Goal: Check status: Check status

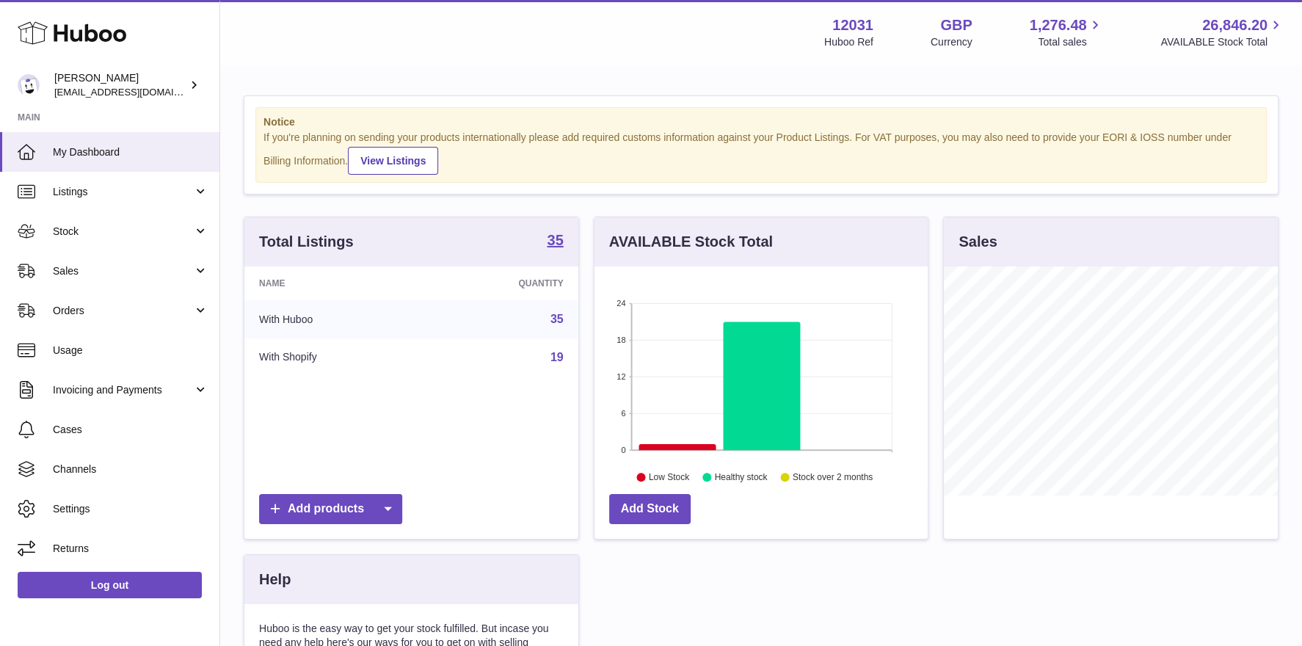
scroll to position [228, 334]
click at [103, 238] on link "Stock" at bounding box center [109, 231] width 219 height 40
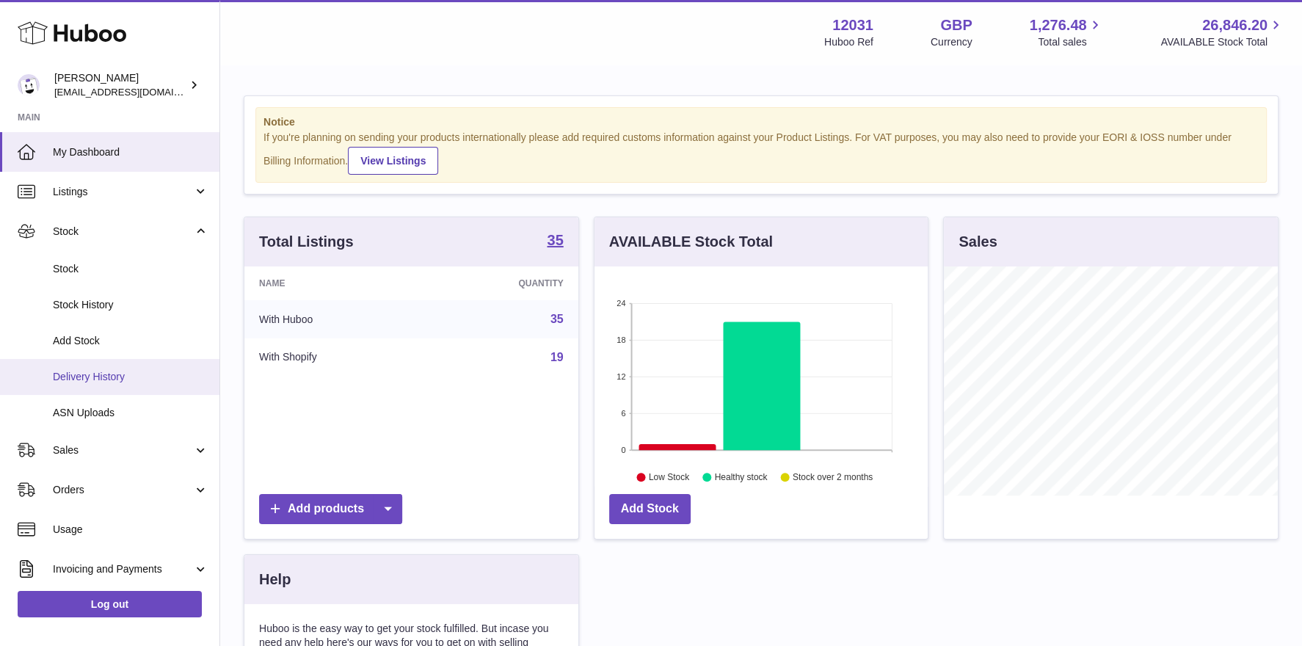
click at [103, 380] on span "Delivery History" at bounding box center [131, 377] width 156 height 14
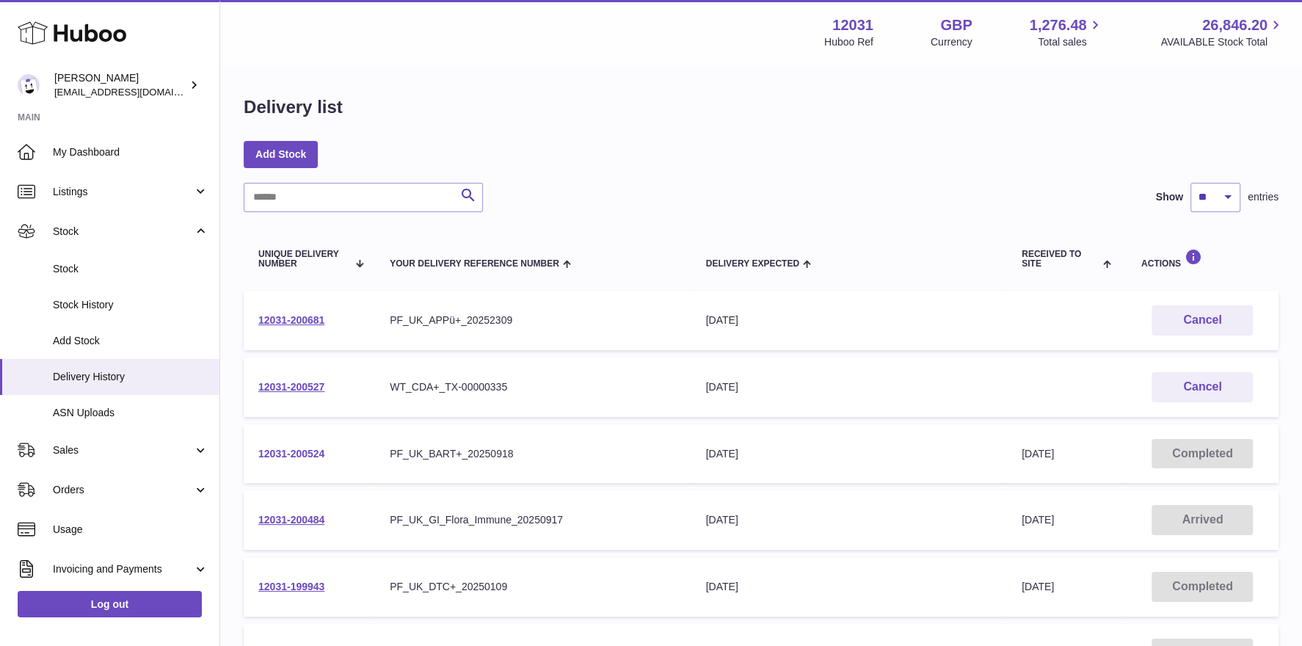
click at [282, 448] on link "12031-200524" at bounding box center [291, 454] width 66 height 12
click at [309, 515] on link "12031-200484" at bounding box center [291, 520] width 66 height 12
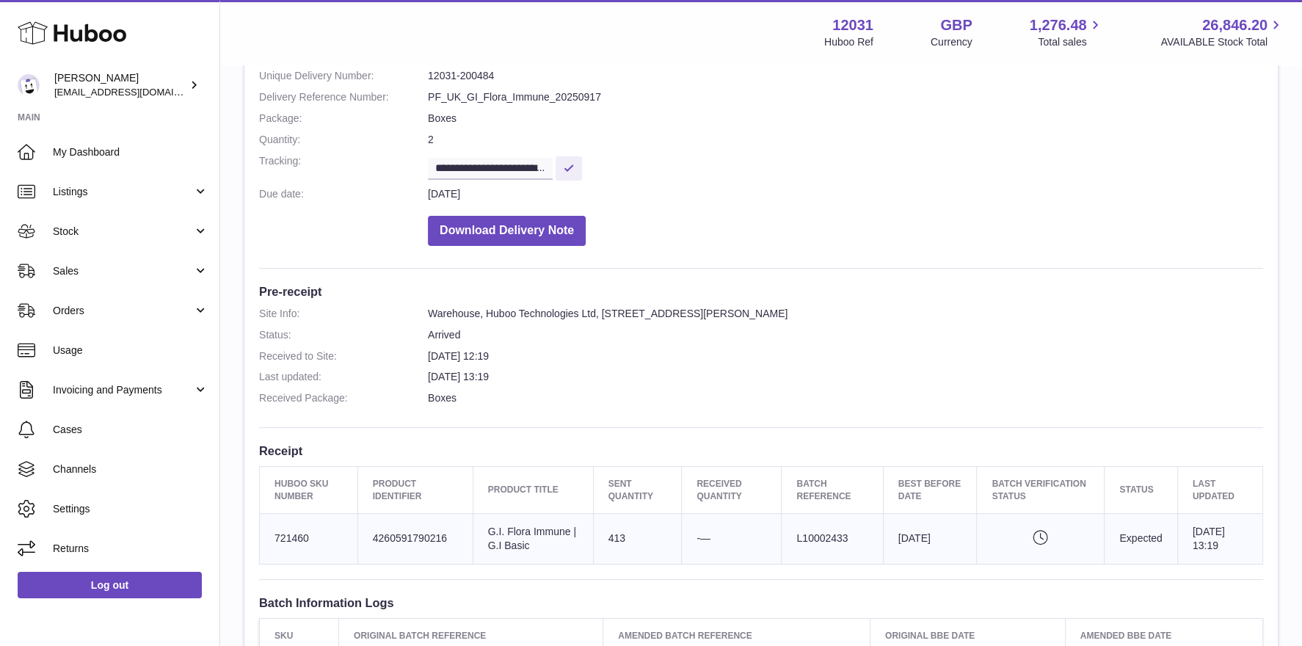
scroll to position [178, 0]
click at [95, 149] on span "My Dashboard" at bounding box center [131, 152] width 156 height 14
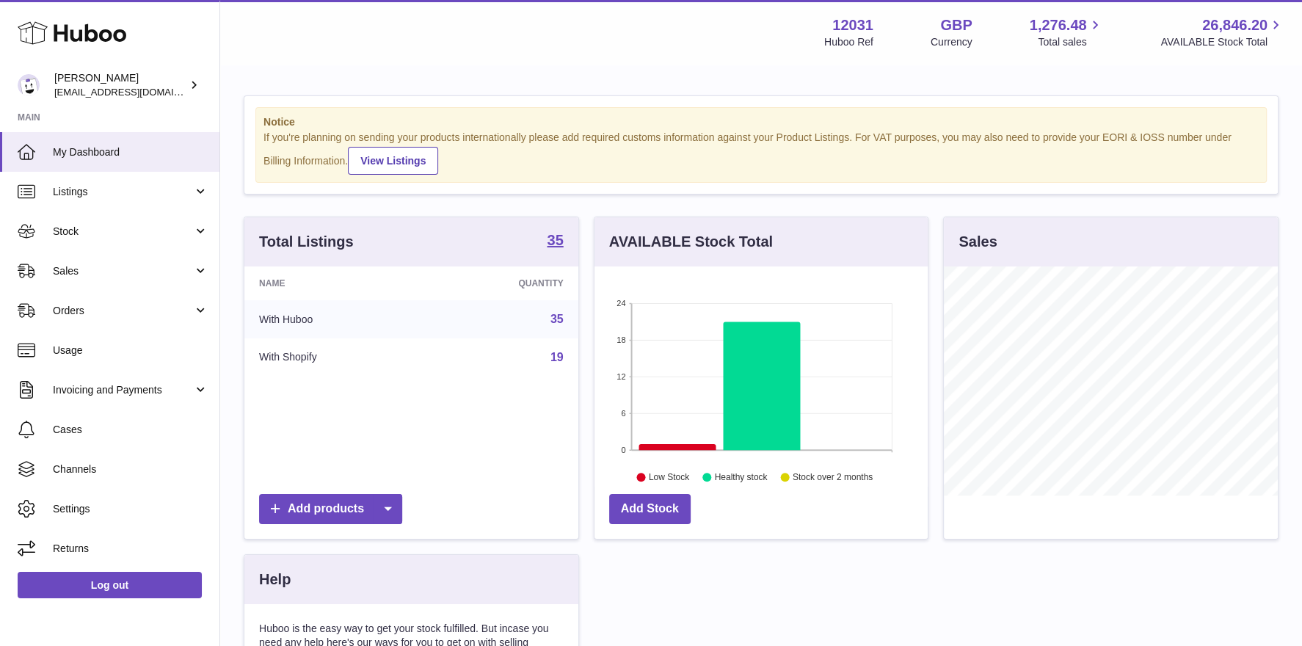
scroll to position [228, 334]
click at [75, 233] on span "Stock" at bounding box center [123, 232] width 140 height 14
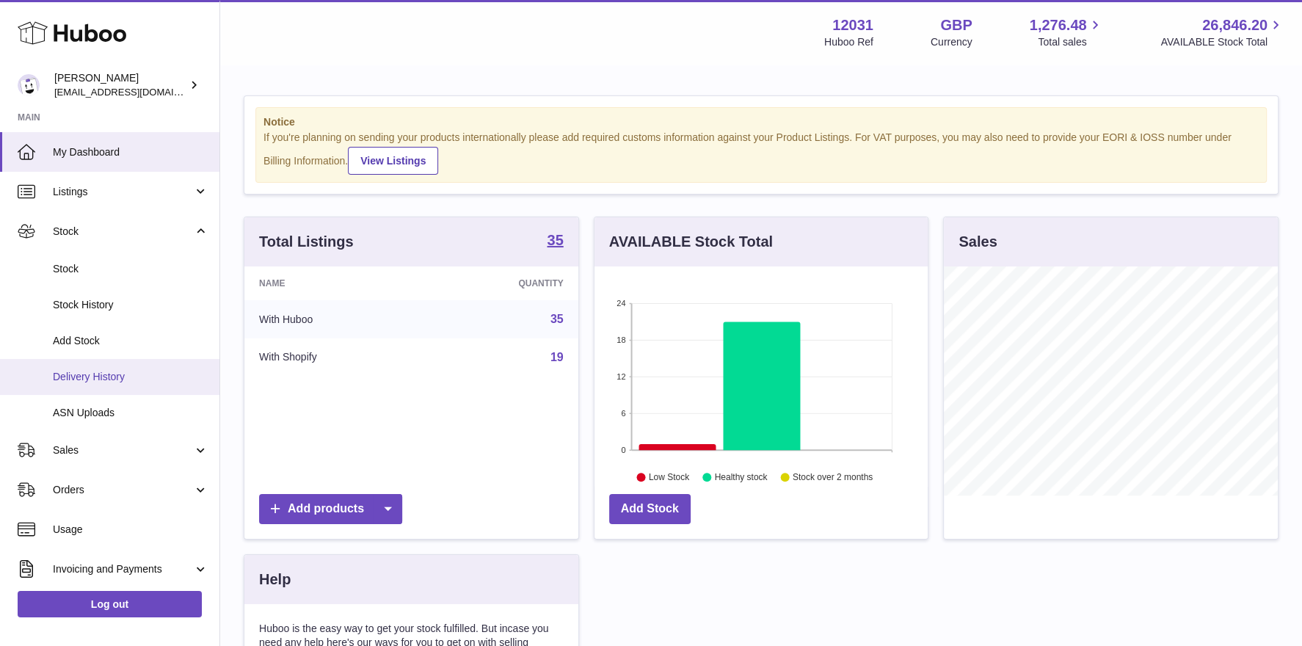
click at [78, 384] on link "Delivery History" at bounding box center [109, 377] width 219 height 36
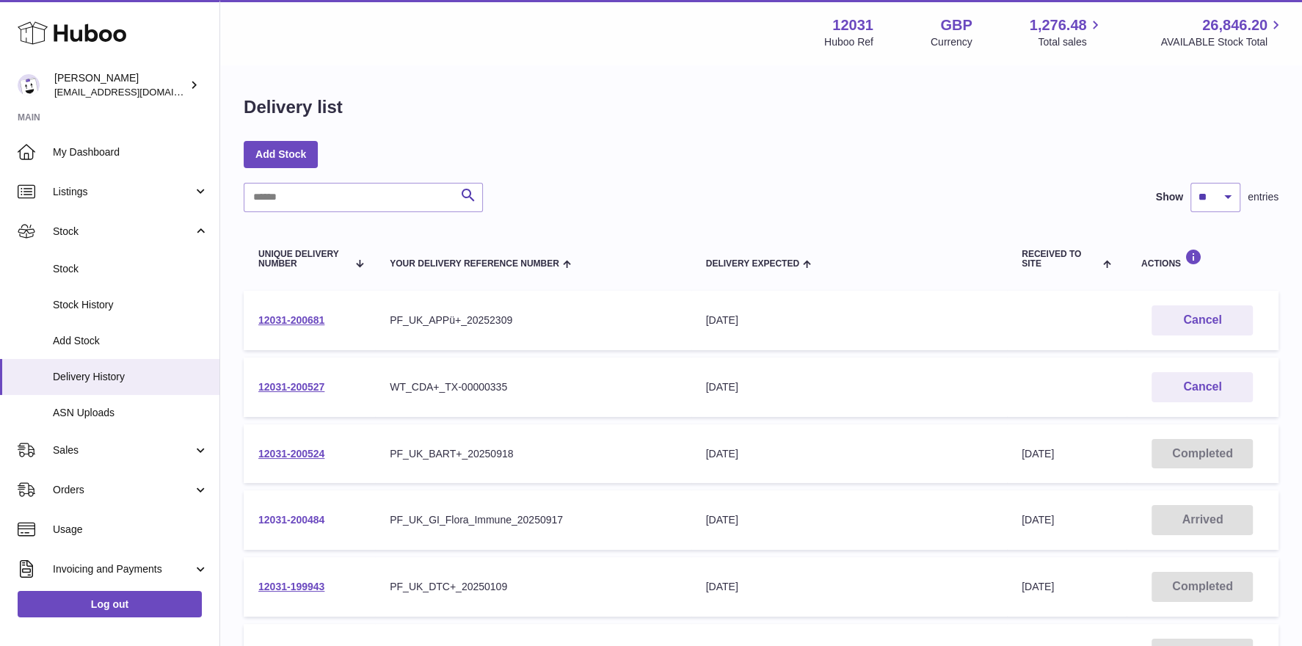
click at [268, 520] on link "12031-200484" at bounding box center [291, 520] width 66 height 12
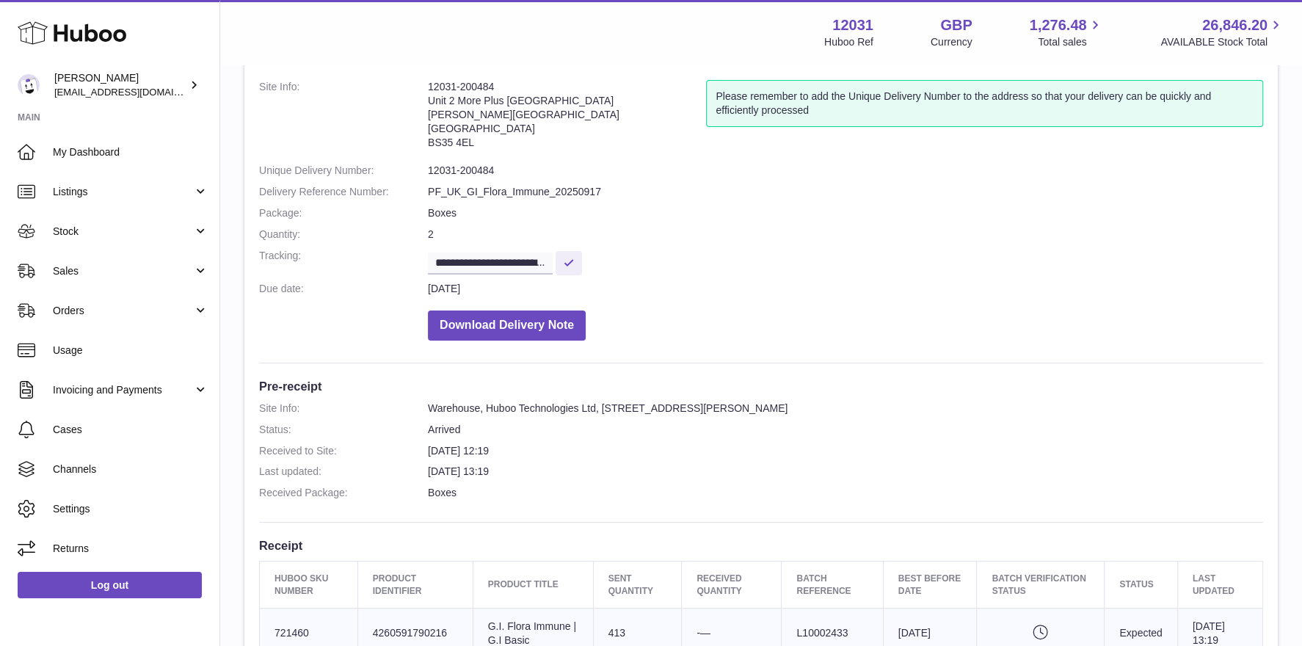
scroll to position [269, 0]
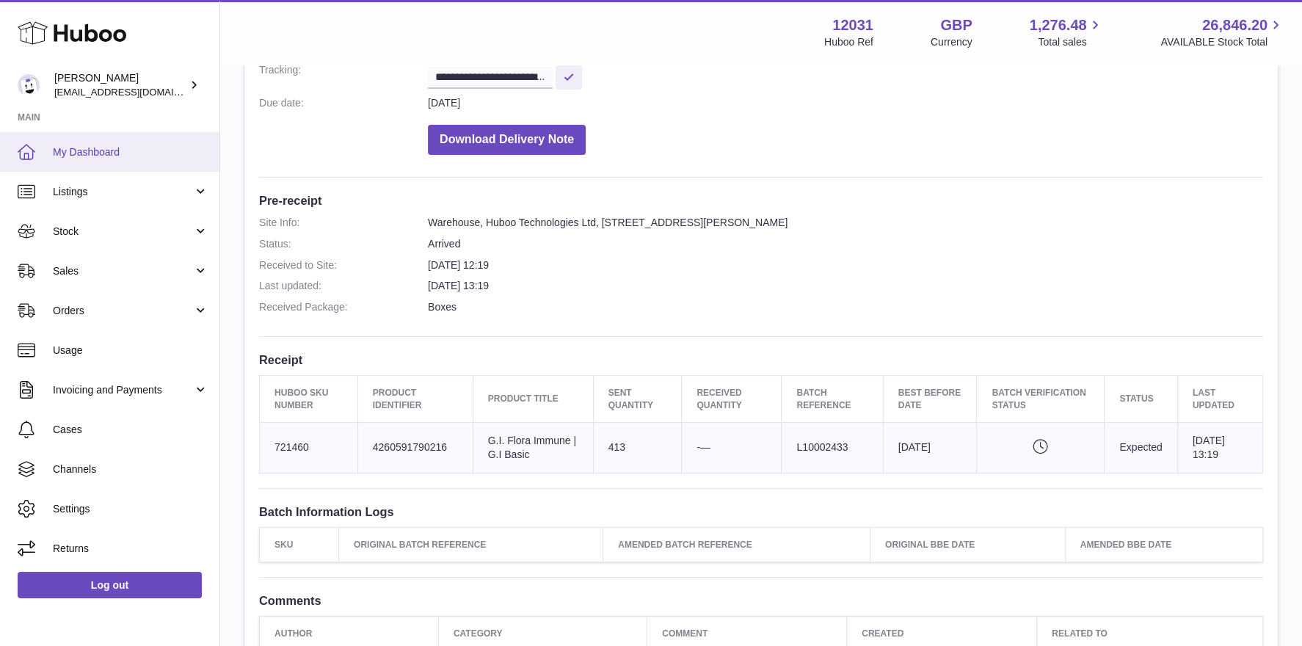
click at [114, 139] on link "My Dashboard" at bounding box center [109, 152] width 219 height 40
